Goal: Task Accomplishment & Management: Manage account settings

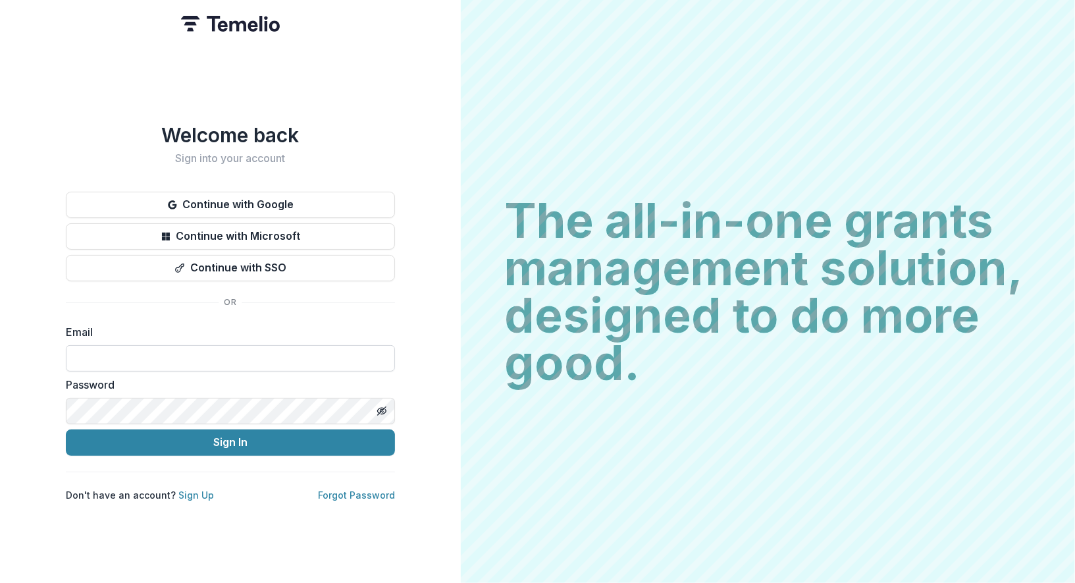
click at [236, 352] on input at bounding box center [230, 358] width 329 height 26
click at [0, 582] on com-1password-button at bounding box center [0, 583] width 0 height 0
type input "*"
click at [0, 582] on com-1password-button at bounding box center [0, 583] width 0 height 0
click at [284, 350] on input at bounding box center [230, 358] width 329 height 26
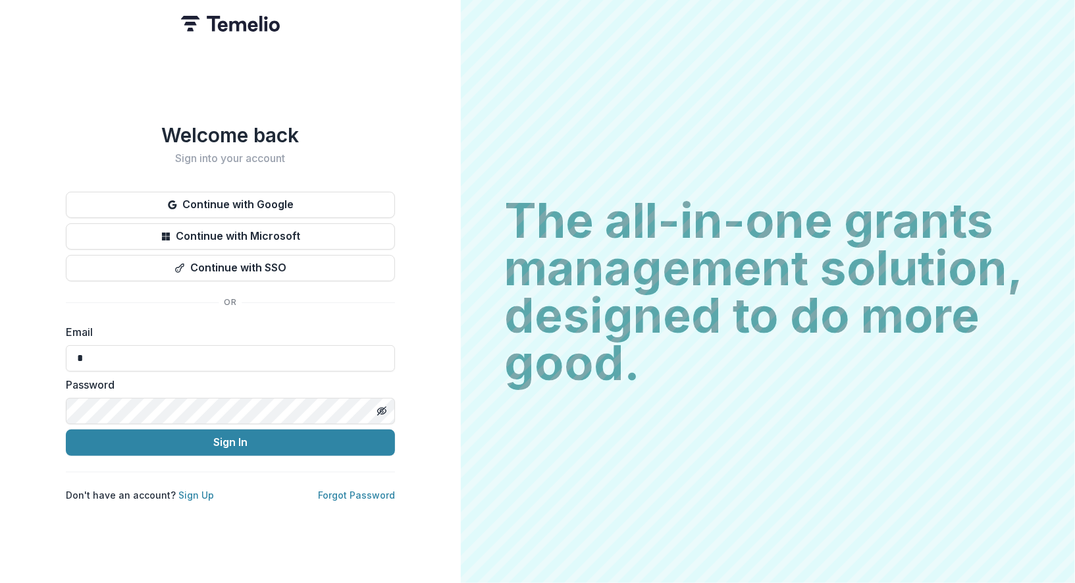
click at [0, 582] on com-1password-button at bounding box center [0, 583] width 0 height 0
type input "**********"
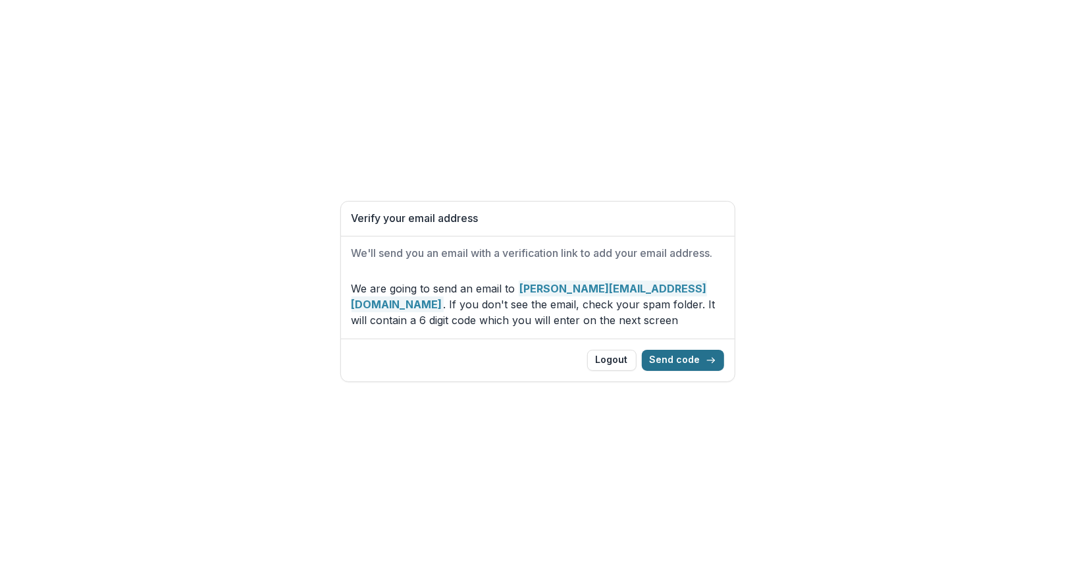
click at [690, 357] on button "Send code" at bounding box center [683, 360] width 82 height 21
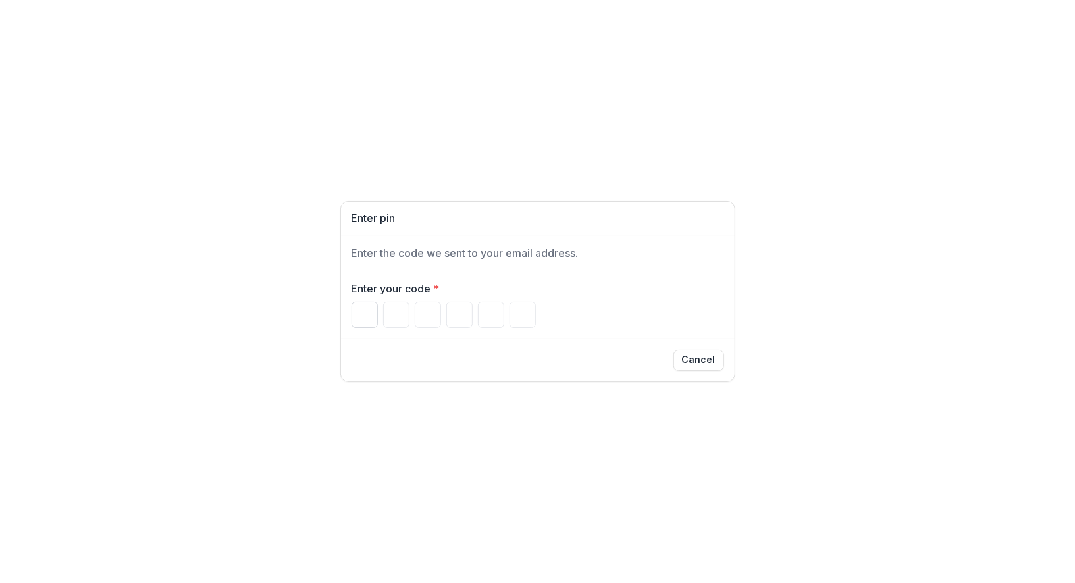
paste input "******"
type input "*"
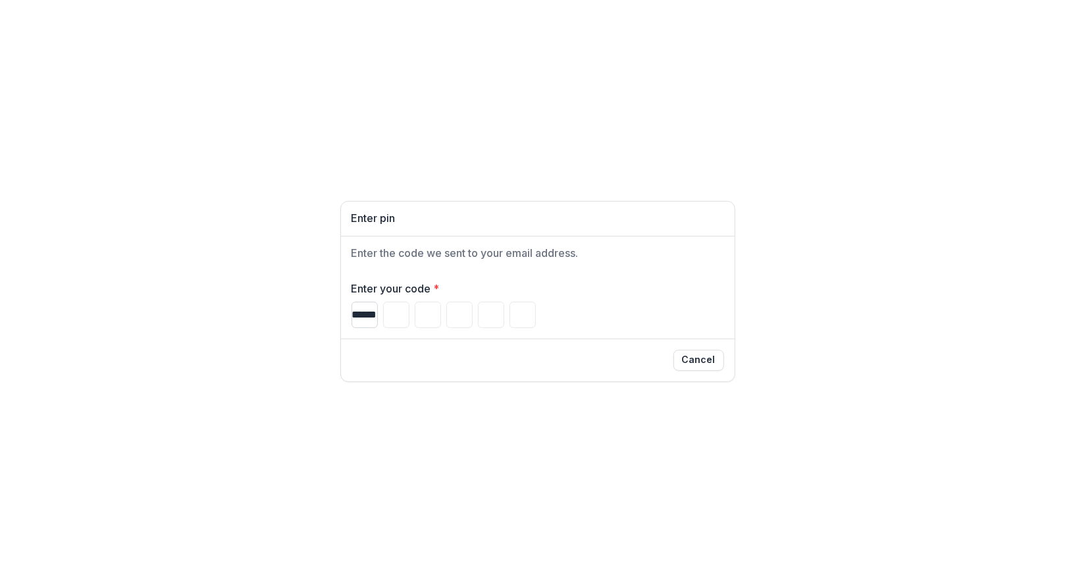
type input "*"
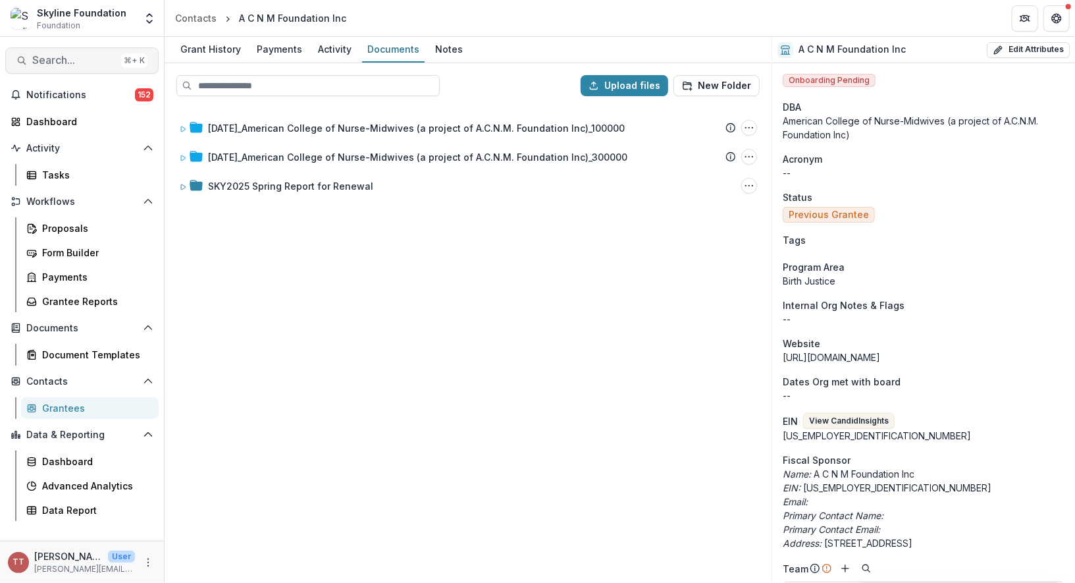
click at [86, 59] on span "Search..." at bounding box center [74, 60] width 84 height 13
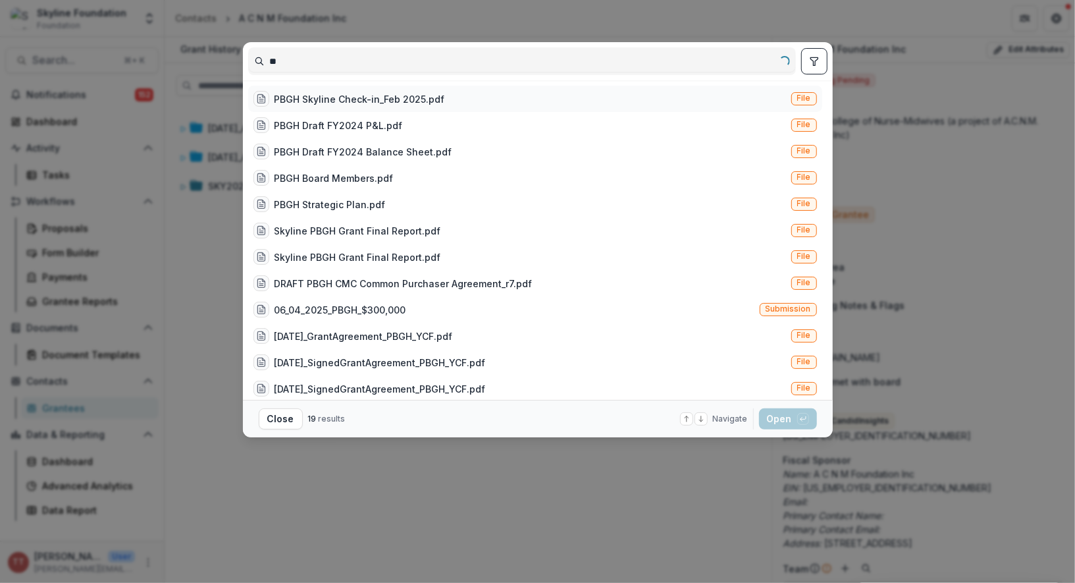
type input "*"
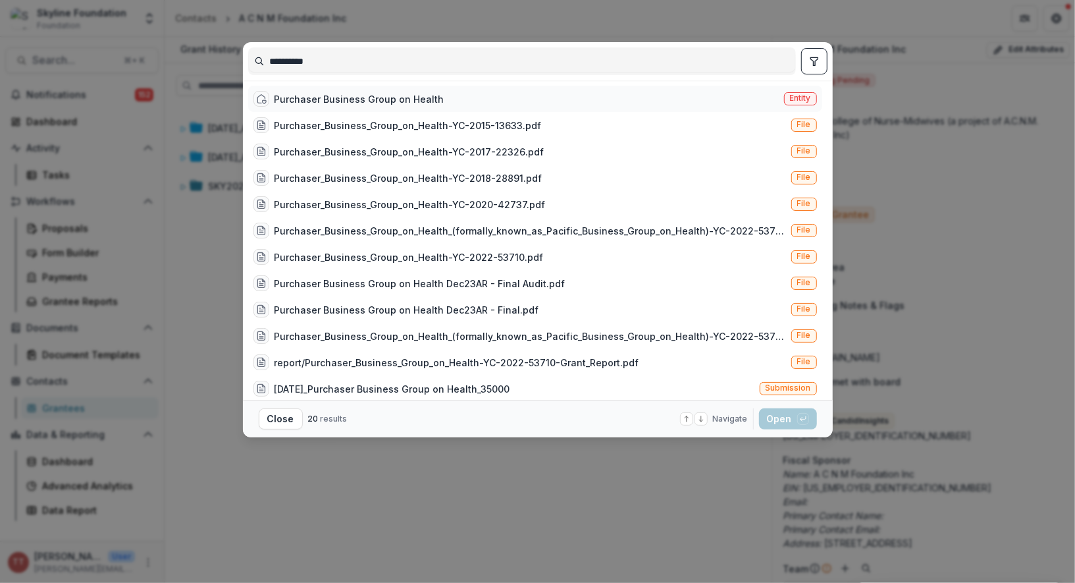
type input "**********"
click at [362, 100] on div "Purchaser Business Group on Health" at bounding box center [360, 99] width 170 height 14
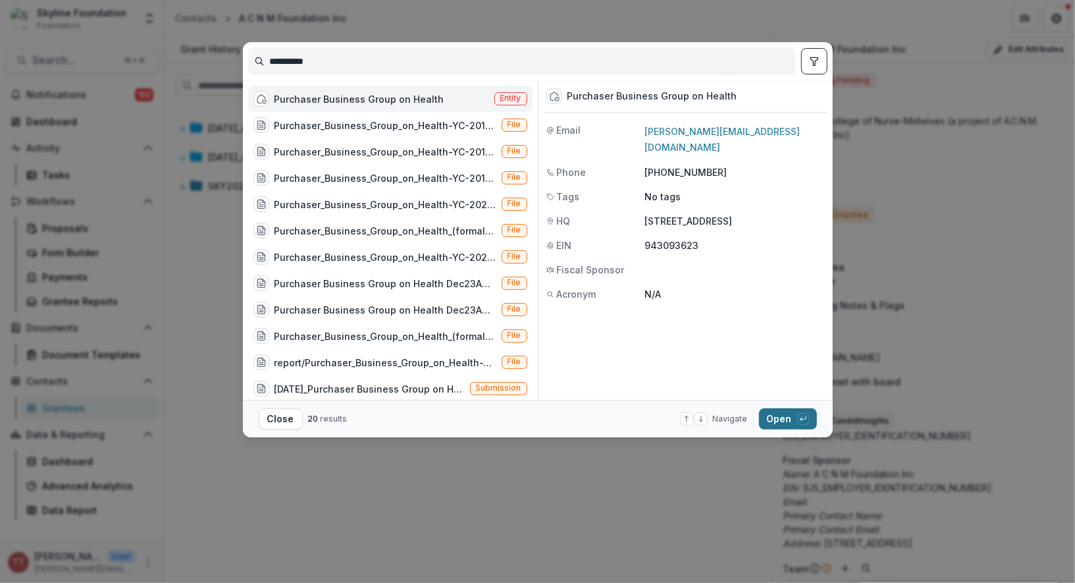
click at [778, 419] on button "Open with enter key" at bounding box center [788, 418] width 58 height 21
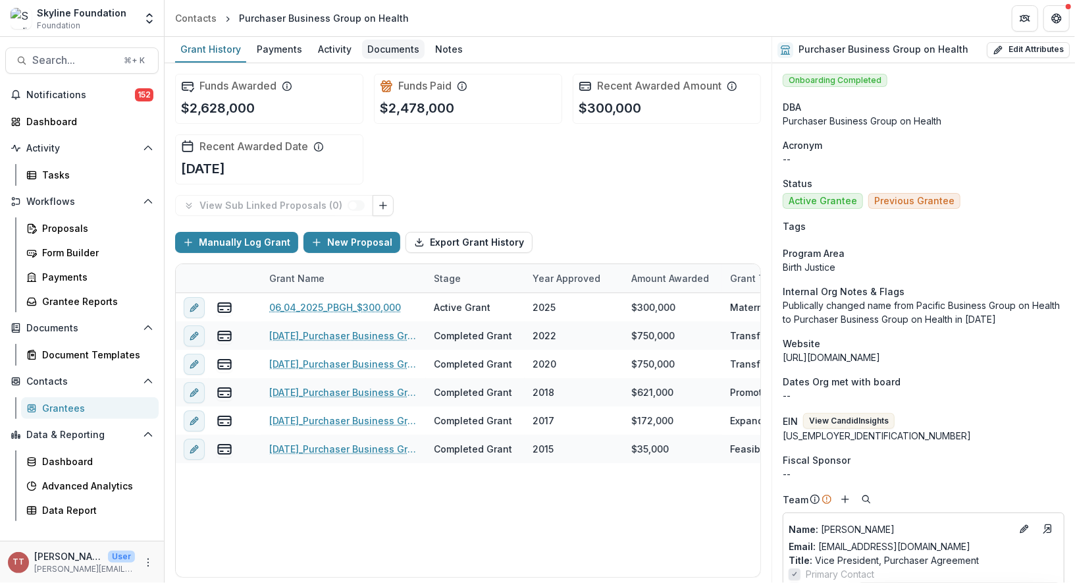
click at [389, 47] on div "Documents" at bounding box center [393, 49] width 63 height 19
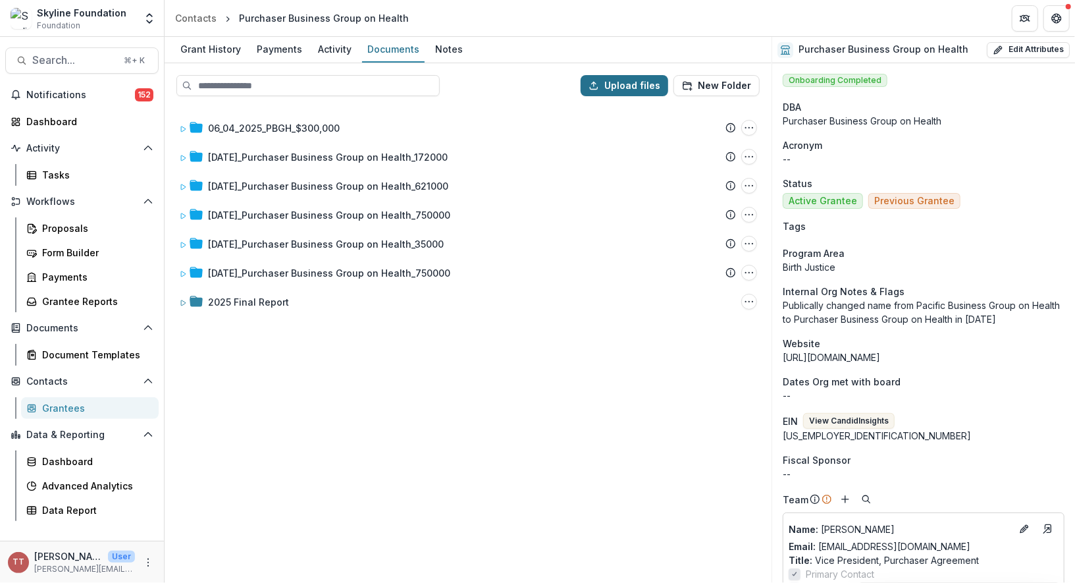
click at [630, 84] on button "Upload files" at bounding box center [625, 85] width 88 height 21
type input "**********"
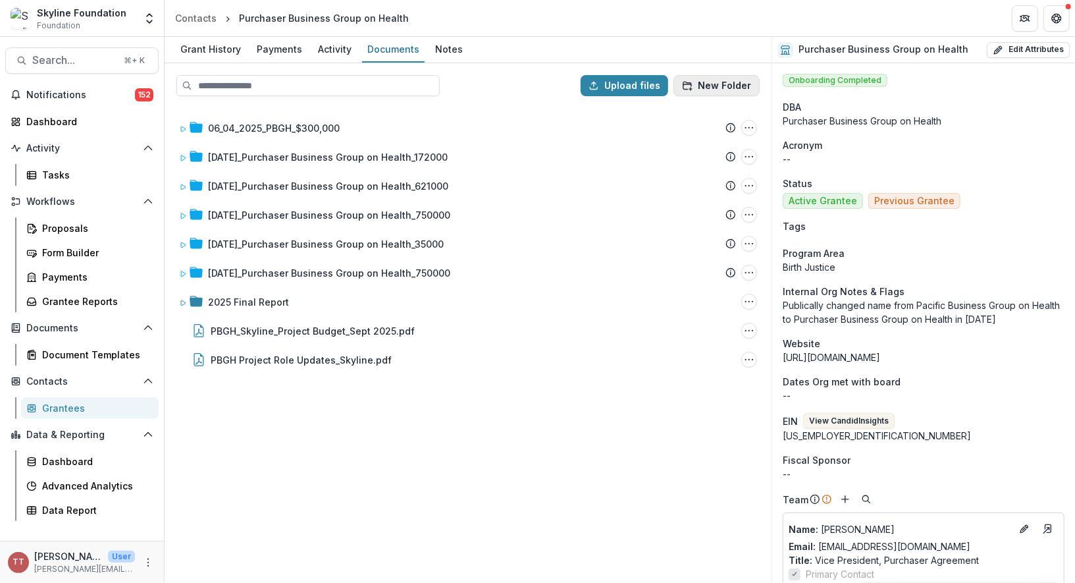
click at [718, 84] on button "New Folder" at bounding box center [717, 85] width 86 height 21
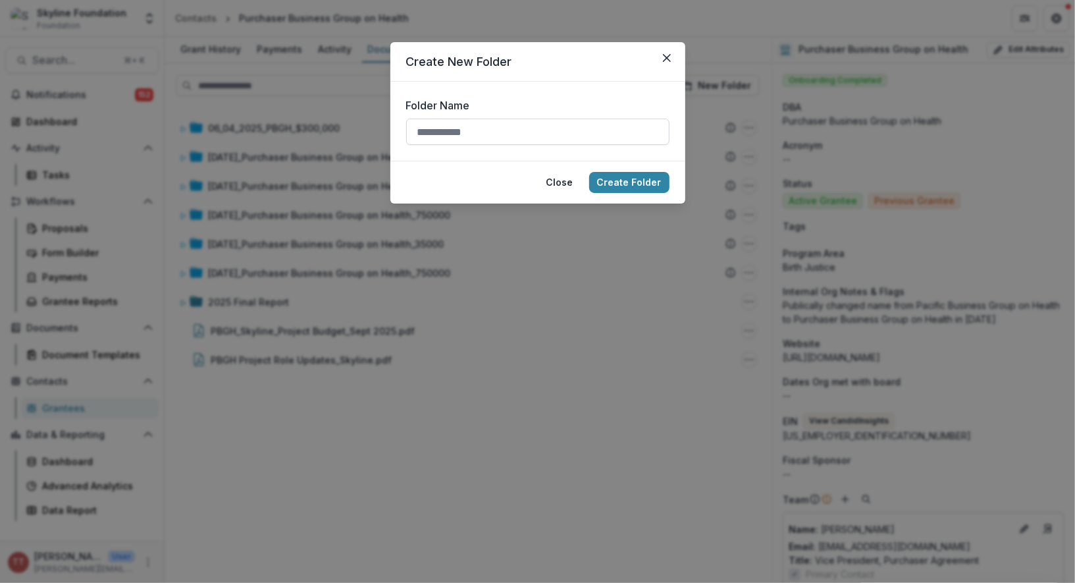
click at [504, 136] on input "Folder Name" at bounding box center [537, 132] width 263 height 26
type input "*"
click at [415, 130] on input "**********" at bounding box center [537, 132] width 263 height 26
type input "**********"
click at [630, 184] on button "Create Folder" at bounding box center [629, 182] width 80 height 21
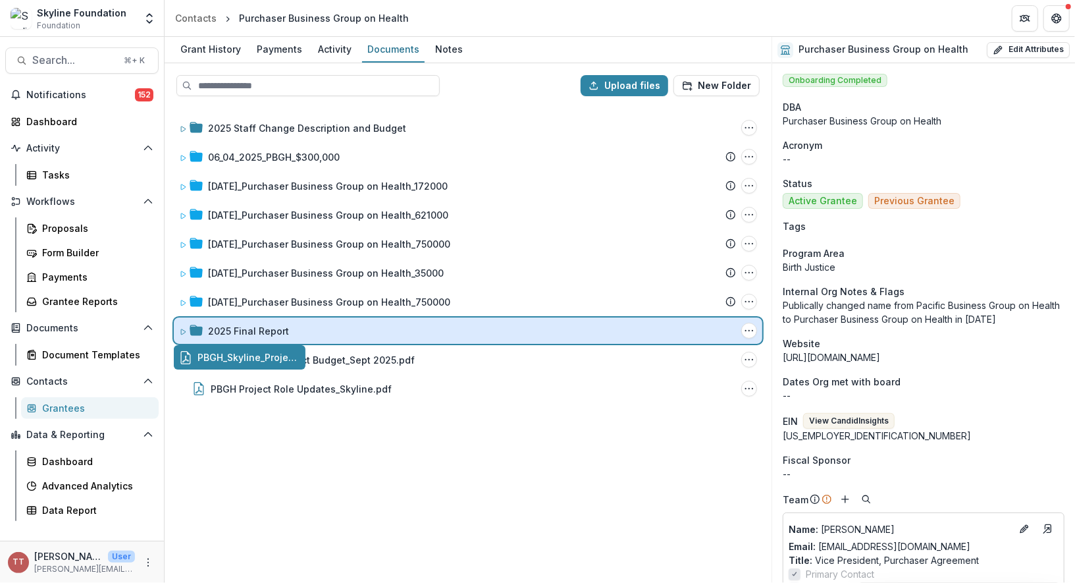
drag, startPoint x: 226, startPoint y: 355, endPoint x: 267, endPoint y: 325, distance: 50.5
click at [267, 325] on div "Upload files New Folder 2025 Staff Change Description and Budget Folder Options…" at bounding box center [468, 323] width 607 height 520
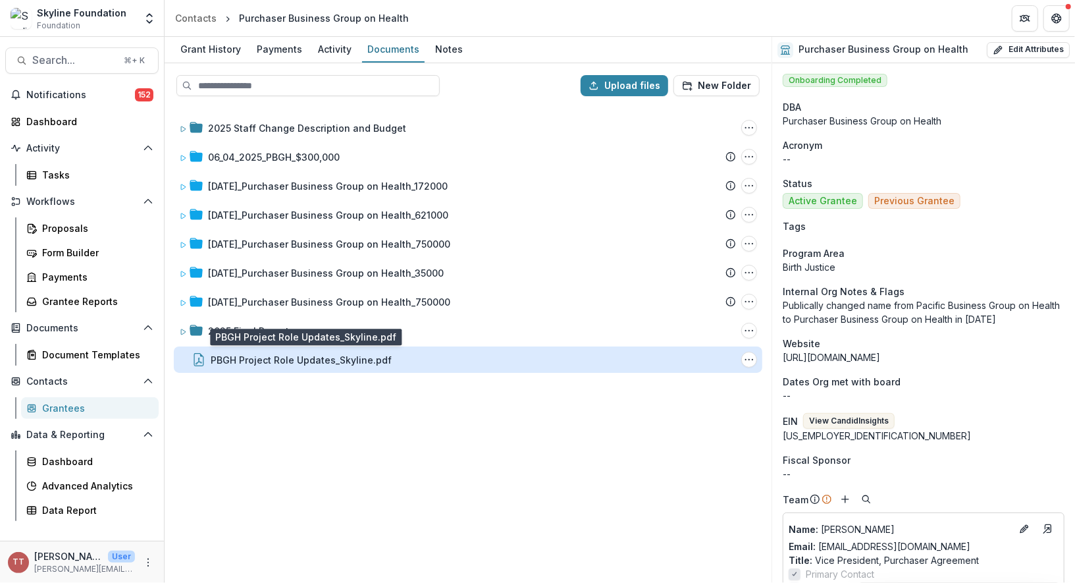
click at [230, 360] on div "PBGH Project Role Updates_Skyline.pdf" at bounding box center [301, 360] width 181 height 14
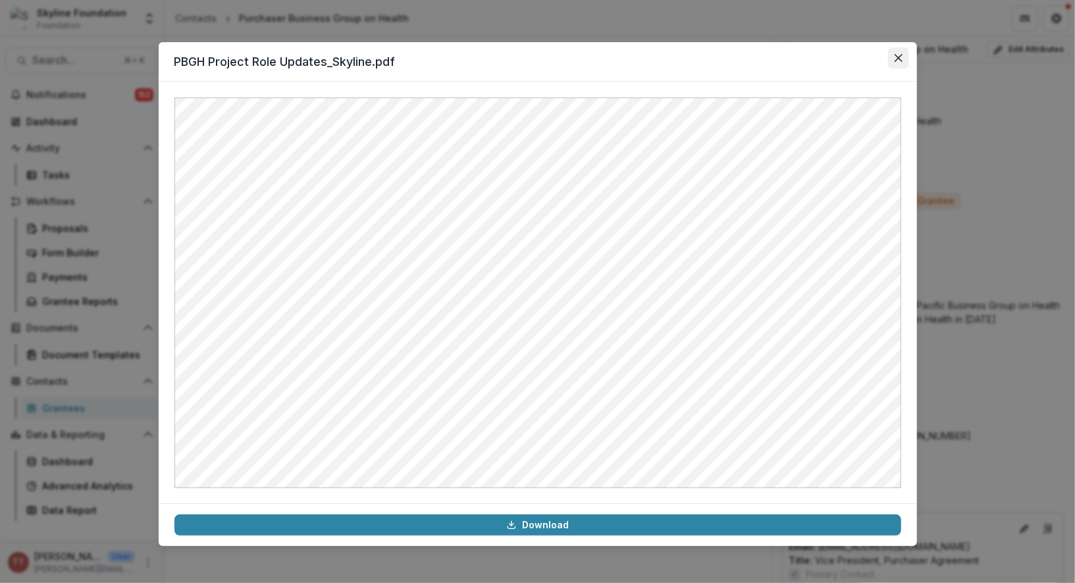
click at [903, 57] on button "Close" at bounding box center [898, 57] width 21 height 21
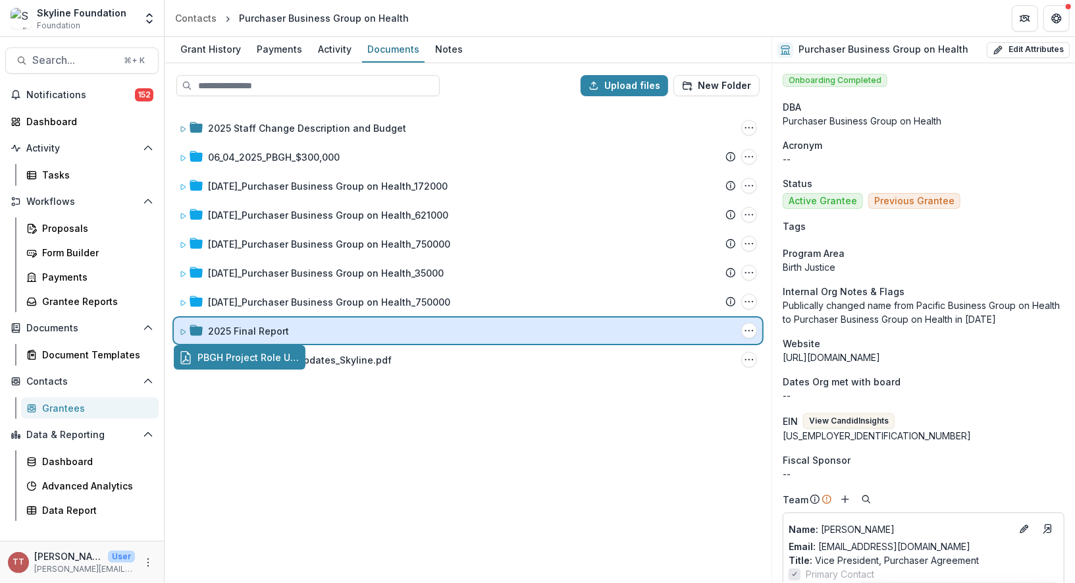
drag, startPoint x: 224, startPoint y: 358, endPoint x: 279, endPoint y: 333, distance: 60.1
click at [279, 333] on div "Upload files New Folder 2025 Staff Change Description and Budget Folder Options…" at bounding box center [468, 323] width 607 height 520
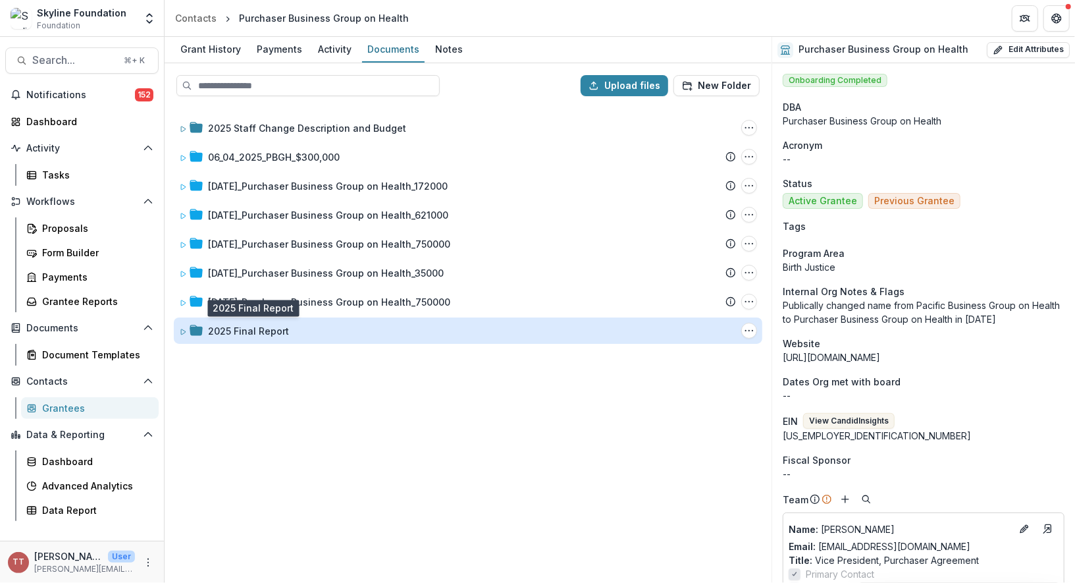
click at [273, 332] on div "2025 Final Report" at bounding box center [248, 331] width 81 height 14
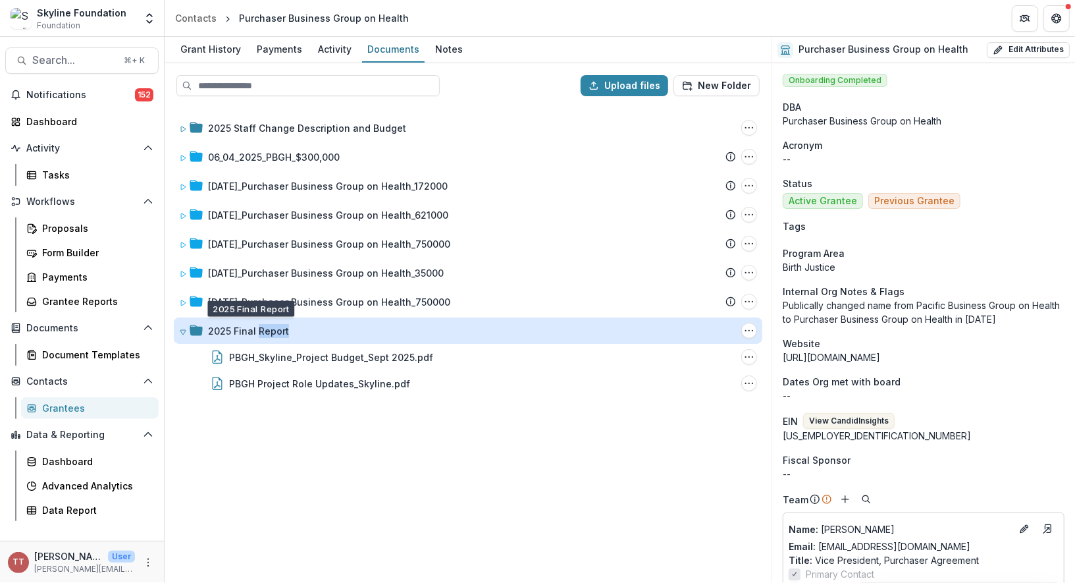
click at [273, 332] on div "2025 Final Report" at bounding box center [248, 331] width 81 height 14
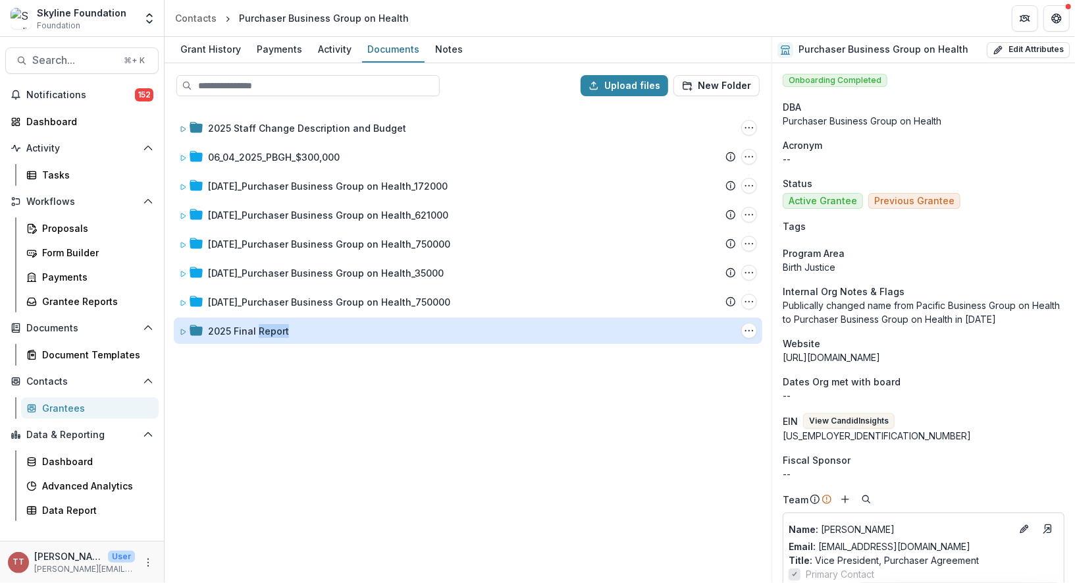
click at [273, 332] on div "2025 Final Report" at bounding box center [248, 331] width 81 height 14
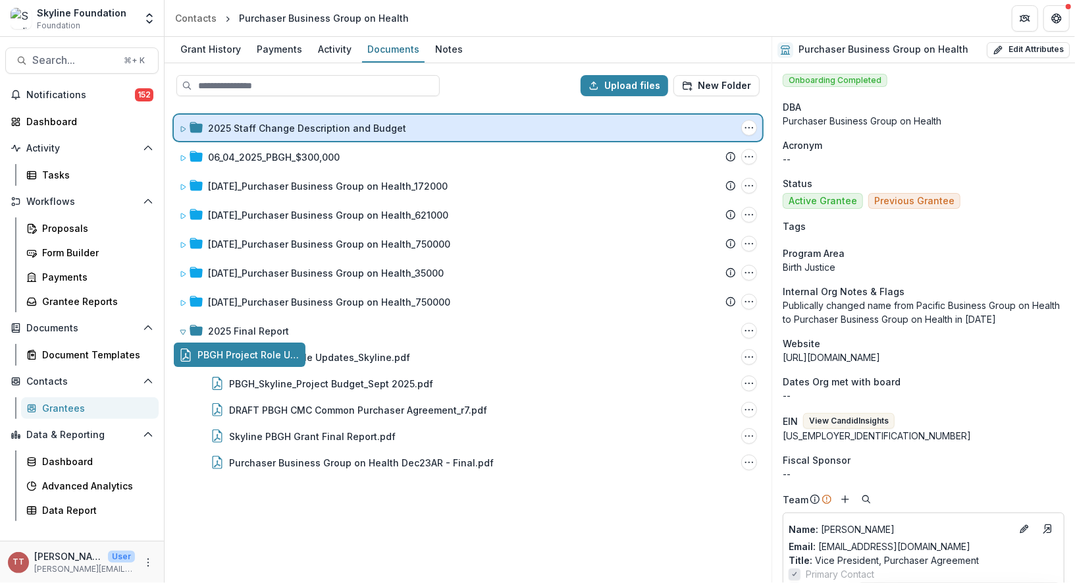
drag, startPoint x: 263, startPoint y: 356, endPoint x: 367, endPoint y: 138, distance: 241.3
click at [367, 138] on div "Upload files New Folder 2025 Staff Change Description and Budget Folder Options…" at bounding box center [468, 323] width 607 height 520
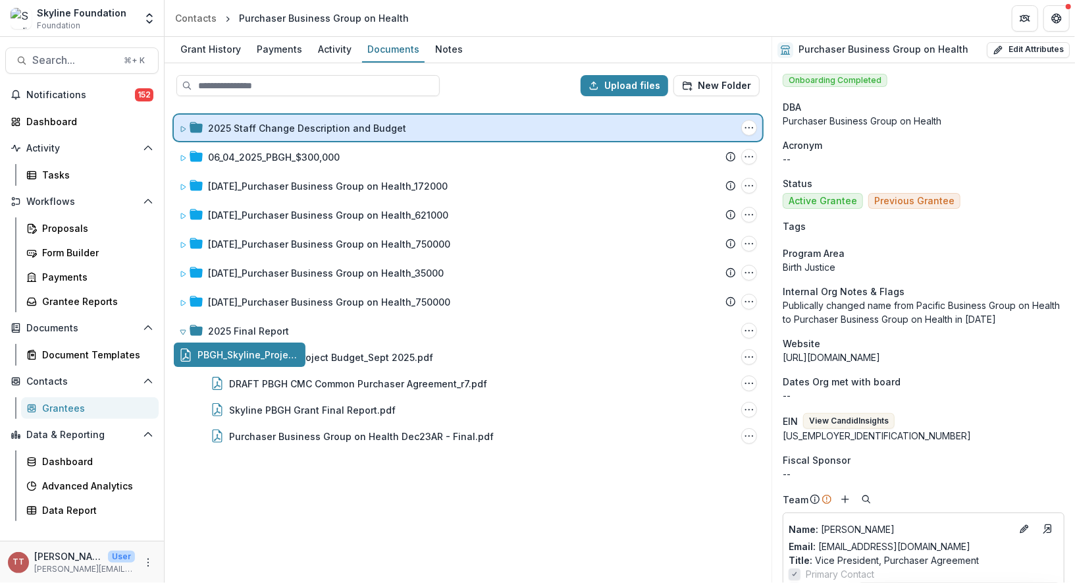
drag, startPoint x: 234, startPoint y: 354, endPoint x: 338, endPoint y: 129, distance: 248.1
click at [338, 129] on div "Upload files New Folder 2025 Staff Change Description and Budget Folder Options…" at bounding box center [468, 323] width 607 height 520
